Goal: Task Accomplishment & Management: Manage account settings

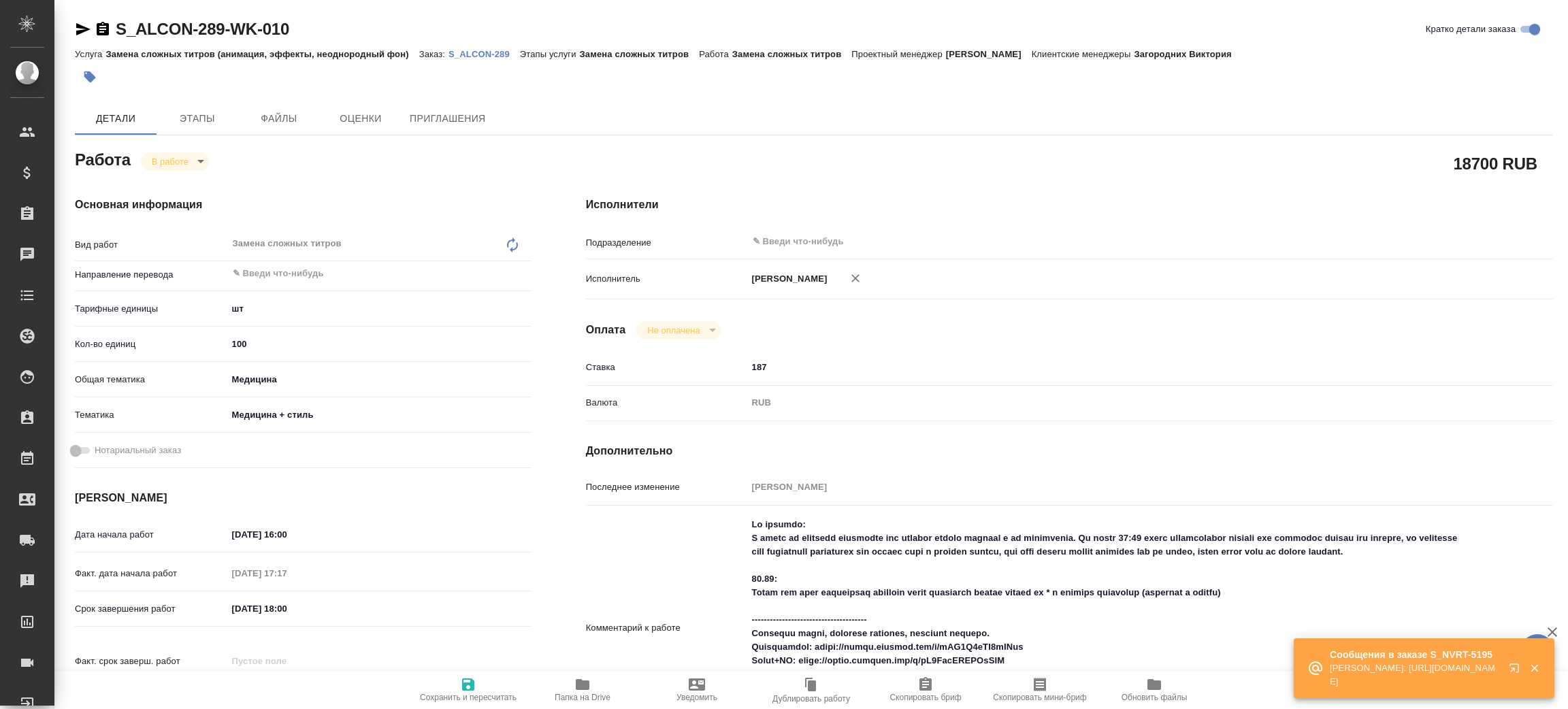
type textarea "x"
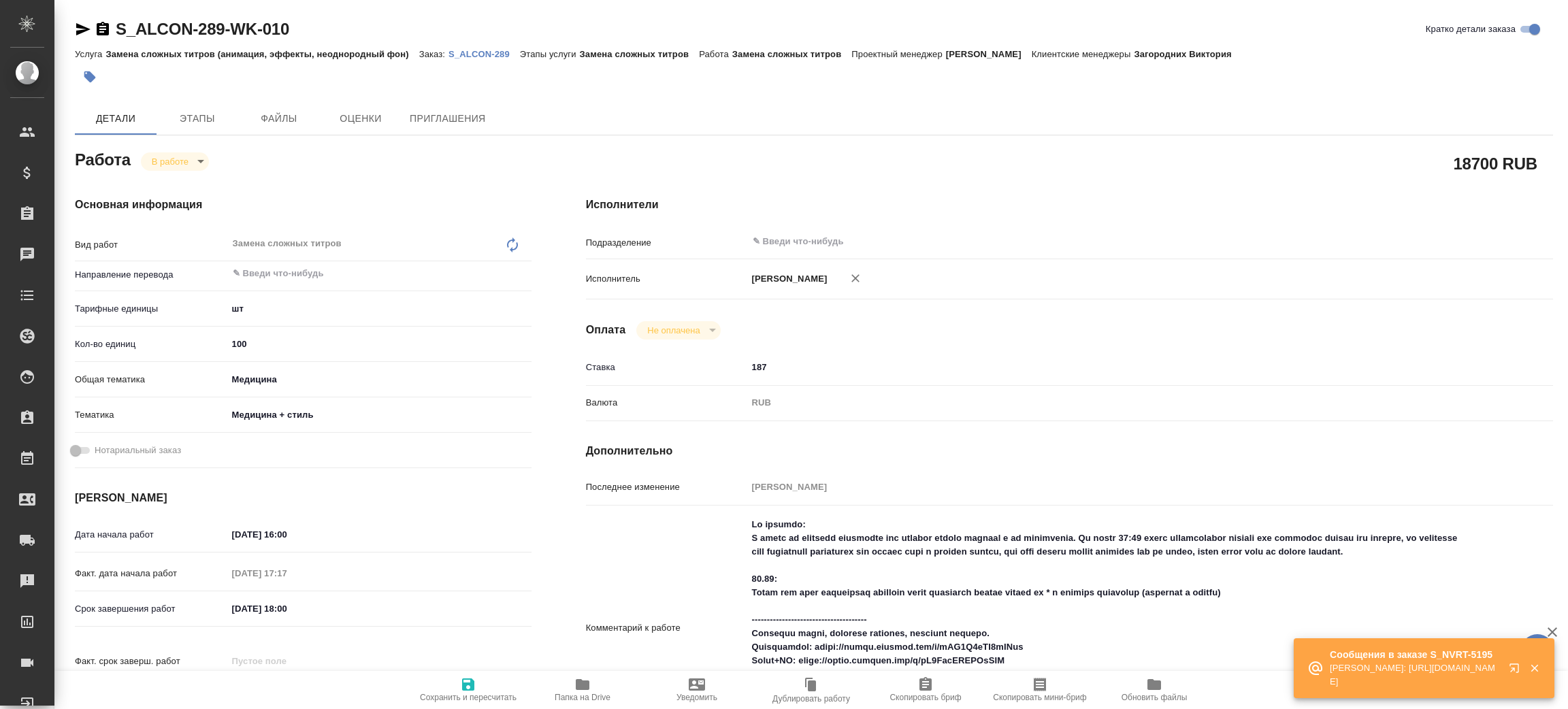
type textarea "x"
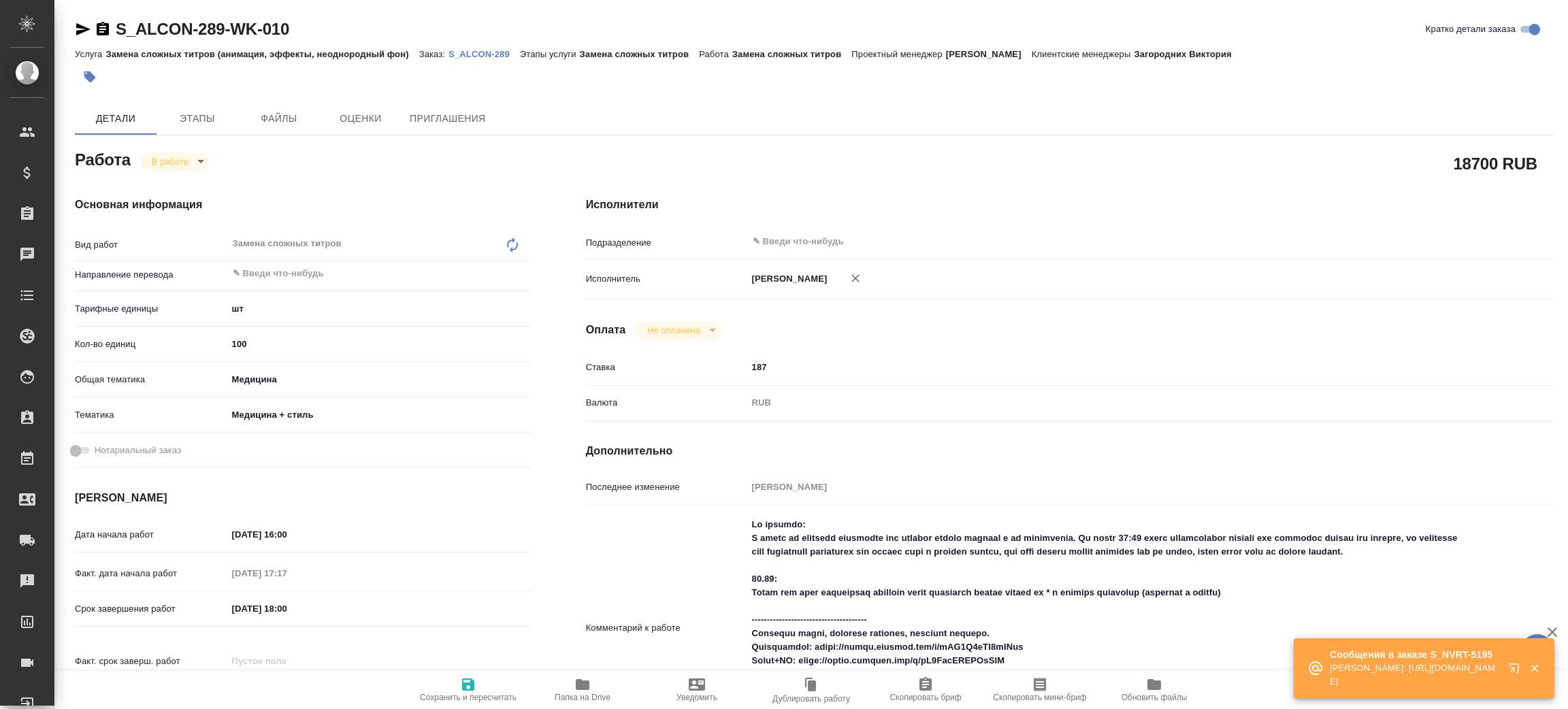
type textarea "x"
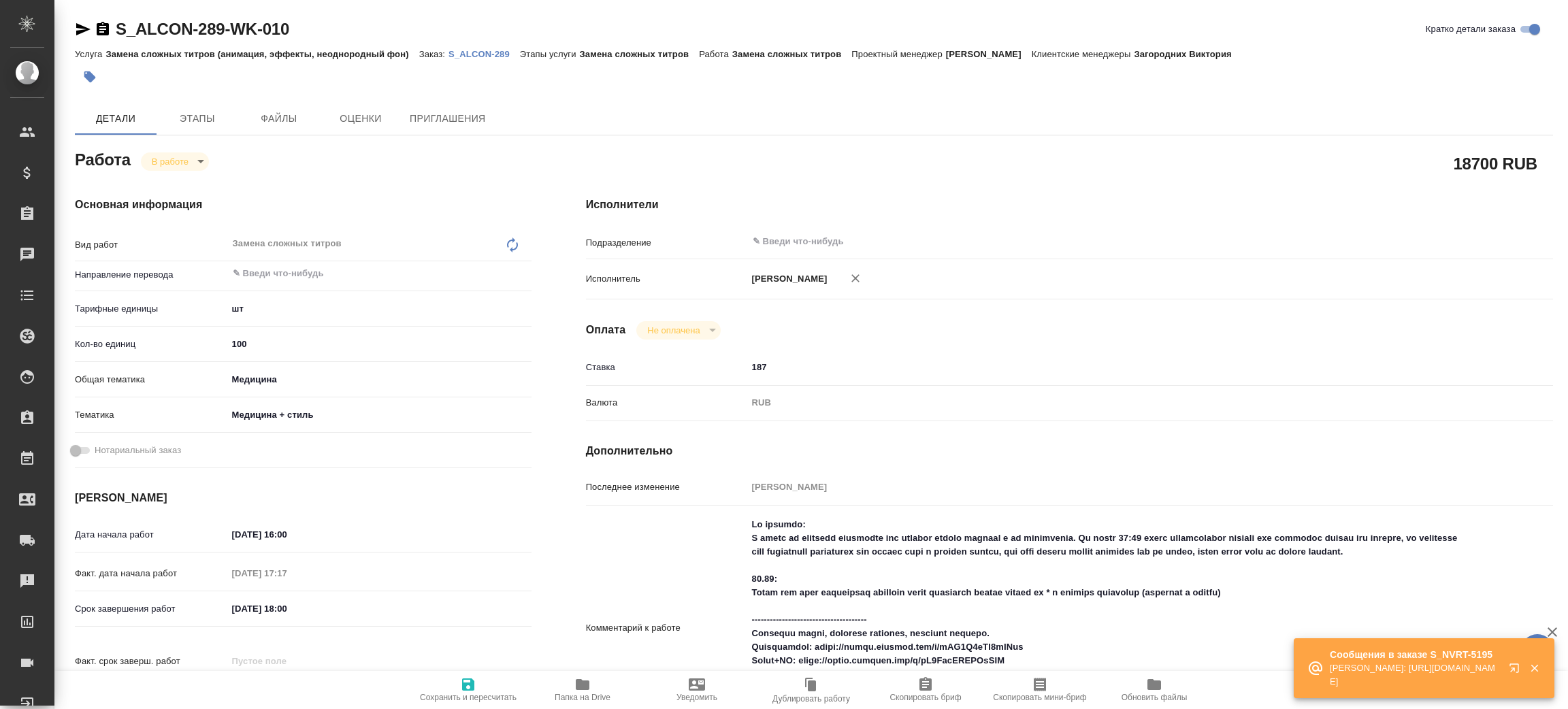
type textarea "x"
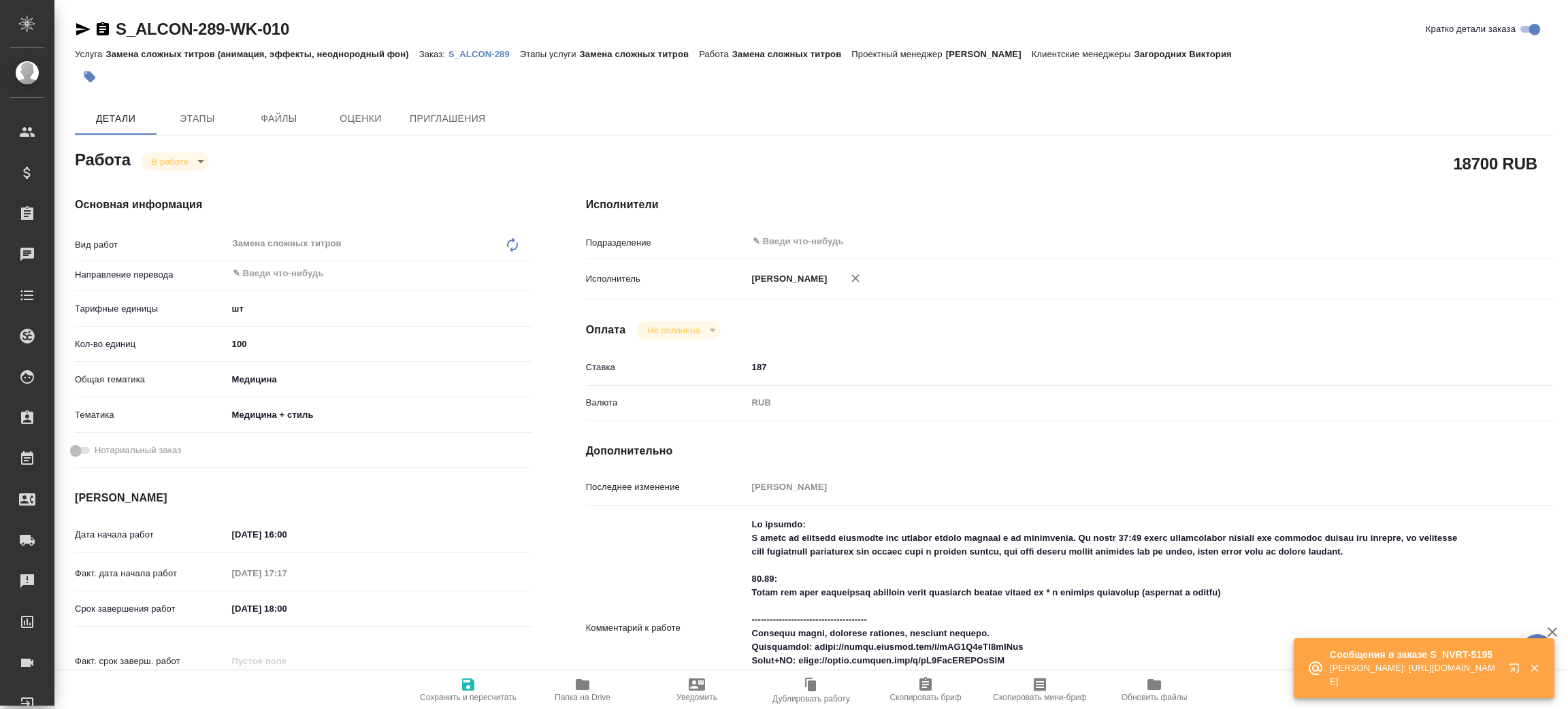
type textarea "x"
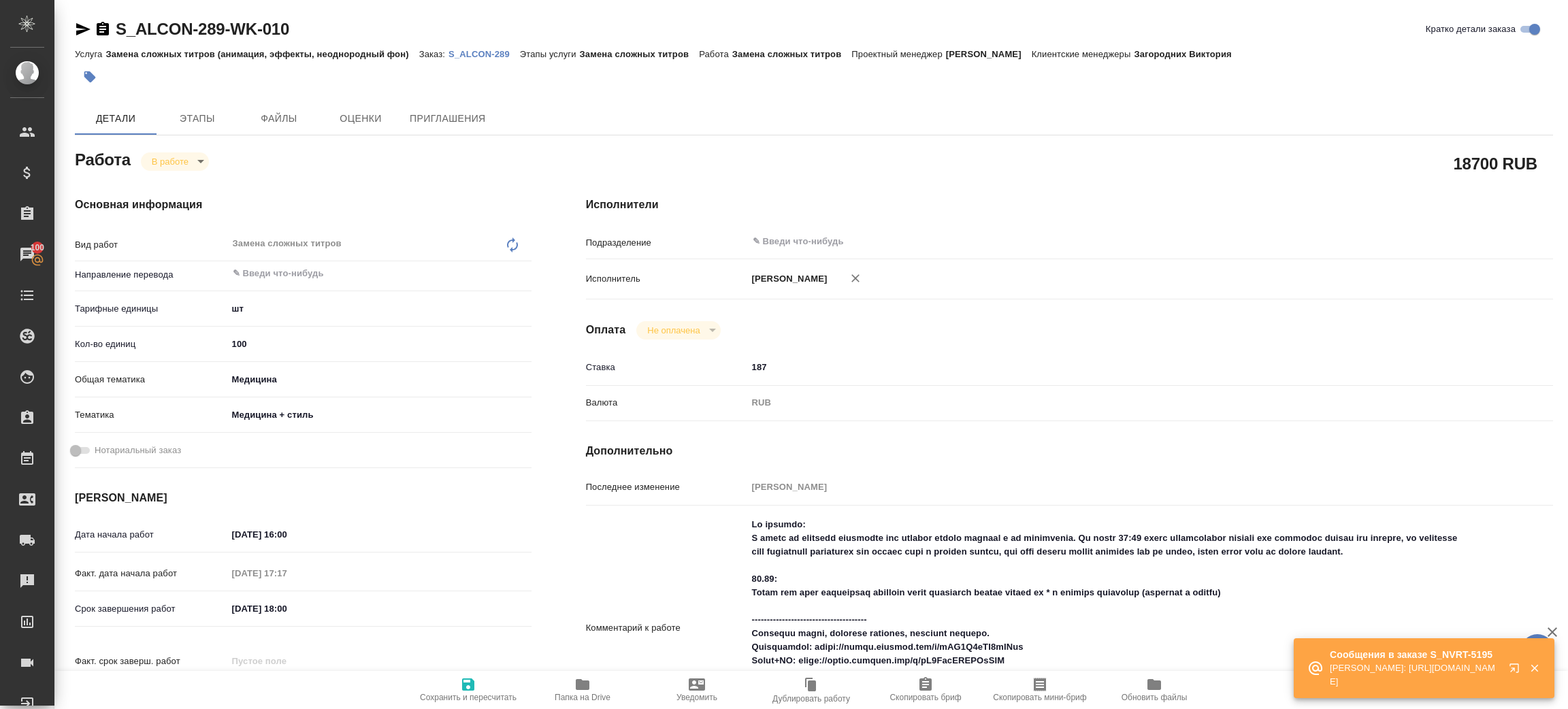
click at [485, 60] on div "Услуга Замена сложных титров (анимация, эффекты, неоднородный фон) Заказ: S_ALC…" at bounding box center [814, 53] width 1478 height 16
click at [485, 56] on p "S_ALCON-289" at bounding box center [484, 53] width 72 height 10
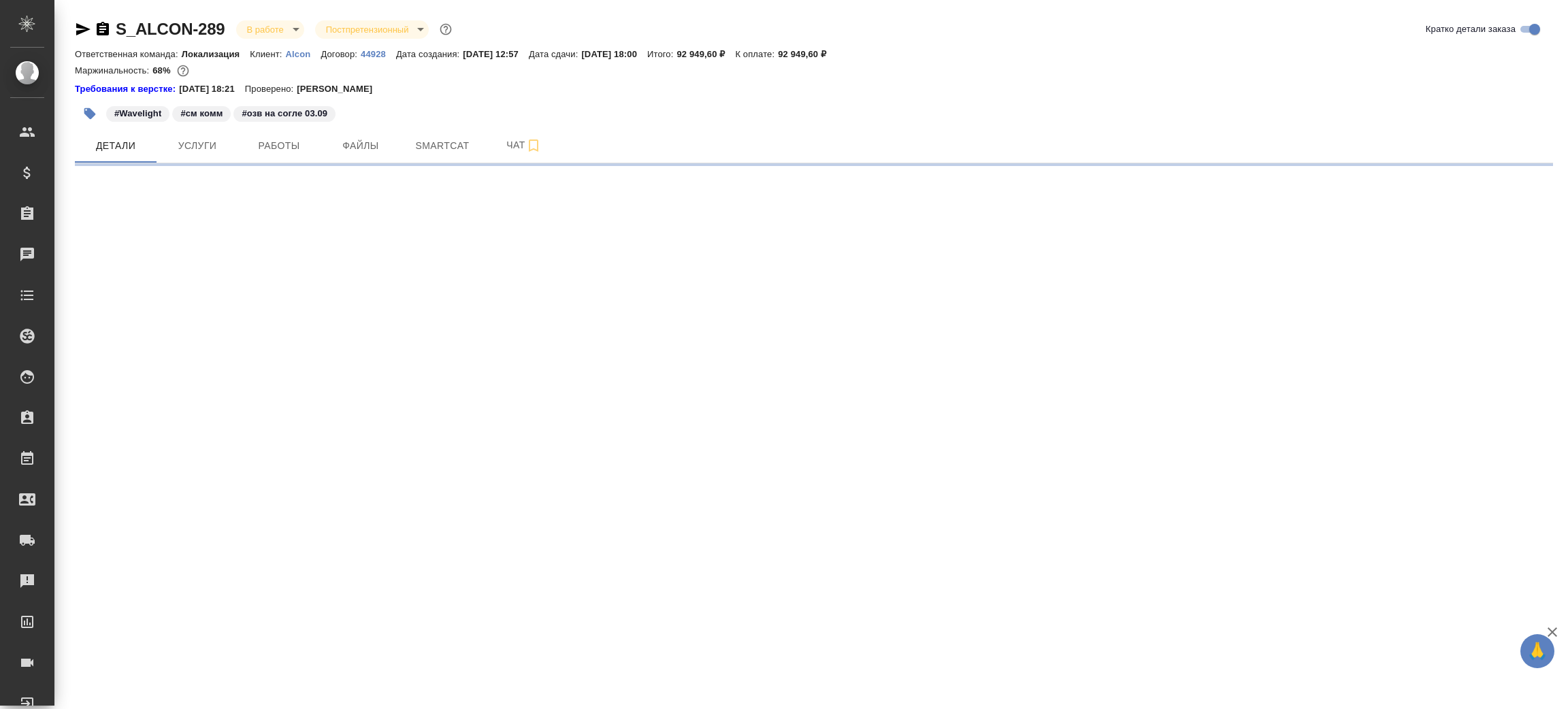
select select "RU"
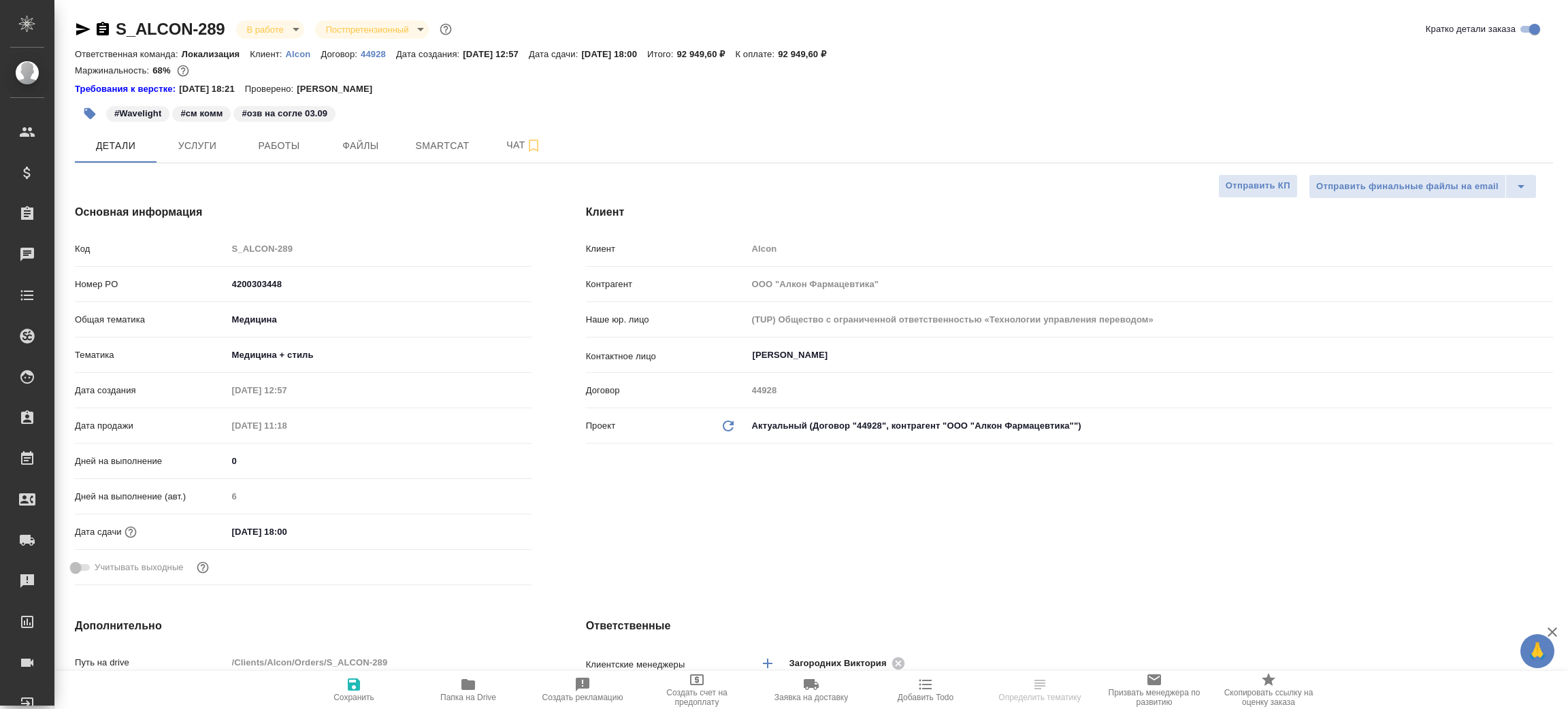
type textarea "x"
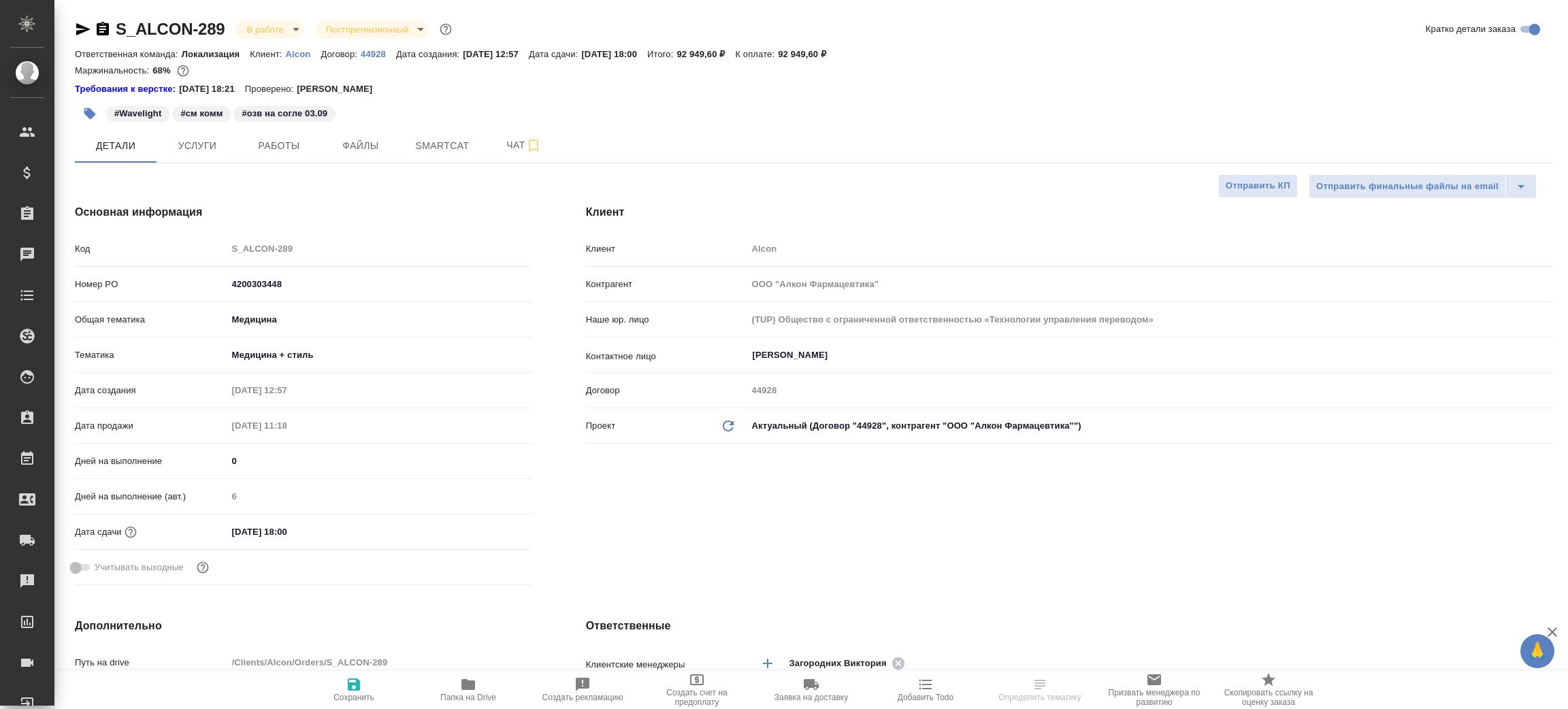
type textarea "x"
type input "[PERSON_NAME]"
type input "Комаров Роман"
click at [227, 147] on span "Услуги" at bounding box center [197, 146] width 66 height 17
